Goal: Task Accomplishment & Management: Manage account settings

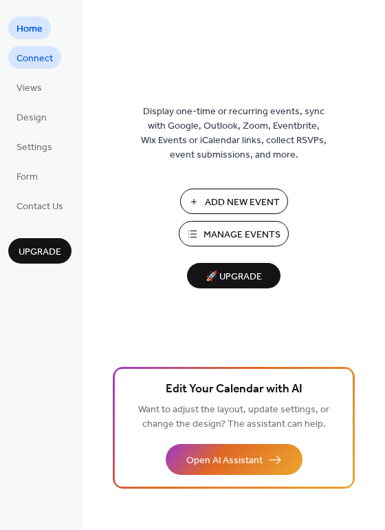
click at [42, 54] on span "Connect" at bounding box center [35, 59] width 36 height 14
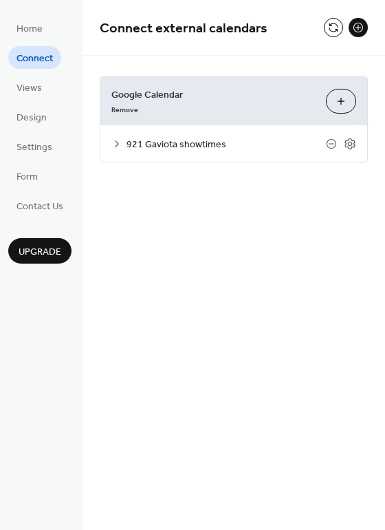
click at [152, 140] on span "921 Gaviota showtimes" at bounding box center [227, 145] width 200 height 14
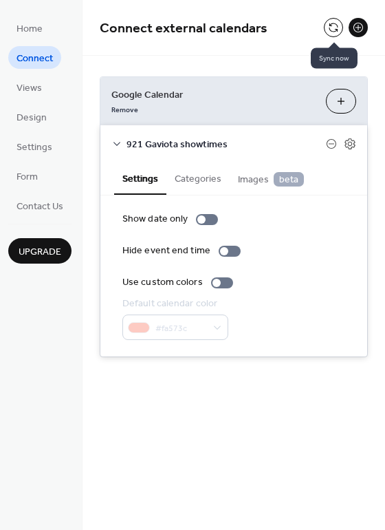
click at [333, 25] on button at bounding box center [333, 27] width 19 height 19
click at [333, 143] on icon at bounding box center [332, 143] width 6 height 1
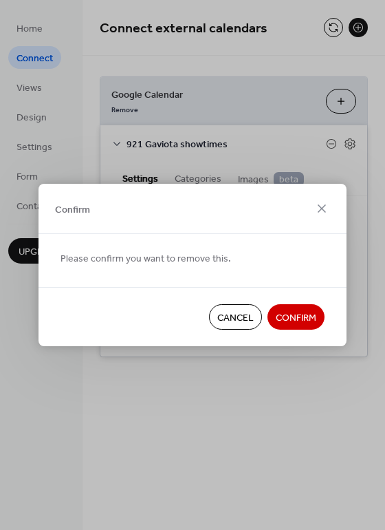
click at [287, 314] on span "Confirm" at bounding box center [296, 318] width 41 height 14
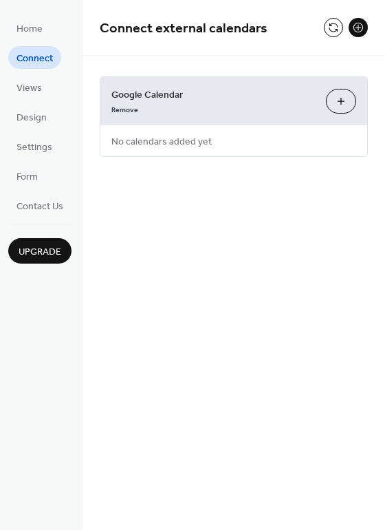
click at [357, 114] on div "Google Calendar Remove Choose Calendars" at bounding box center [233, 101] width 267 height 48
click at [345, 103] on button "Choose Calendars" at bounding box center [341, 101] width 30 height 25
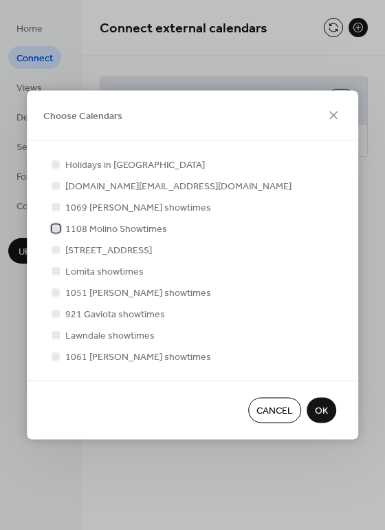
click at [54, 227] on div at bounding box center [56, 228] width 8 height 8
click at [321, 414] on span "OK" at bounding box center [321, 411] width 13 height 14
